Goal: Task Accomplishment & Management: Manage account settings

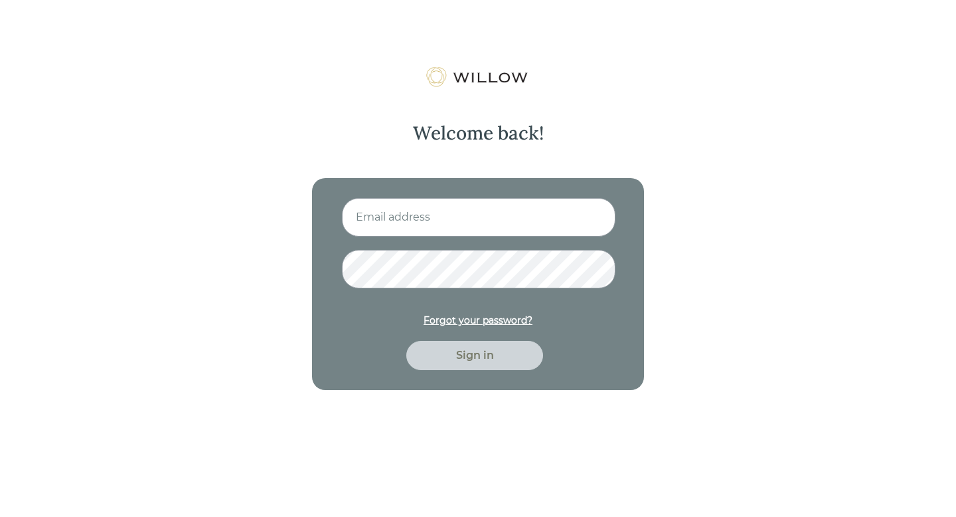
click at [395, 214] on input at bounding box center [479, 217] width 274 height 39
type input "[EMAIL_ADDRESS][DOMAIN_NAME]"
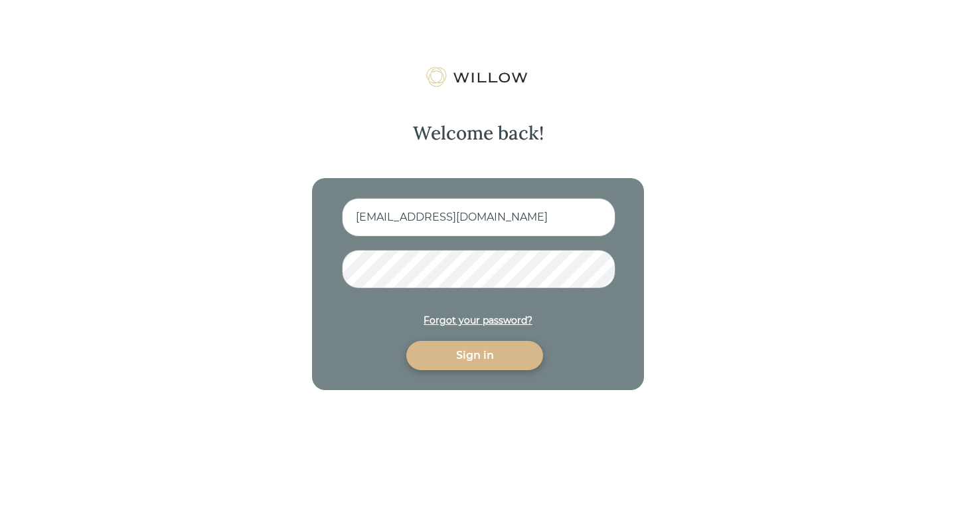
click at [452, 357] on div "Sign in" at bounding box center [475, 355] width 106 height 16
